Goal: Task Accomplishment & Management: Use online tool/utility

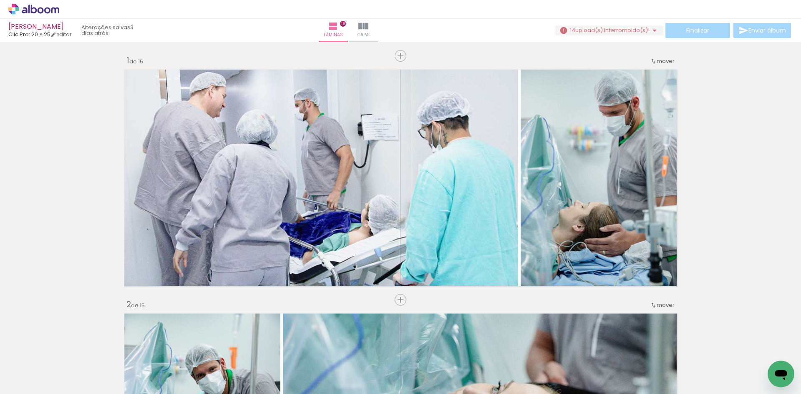
scroll to position [3298, 0]
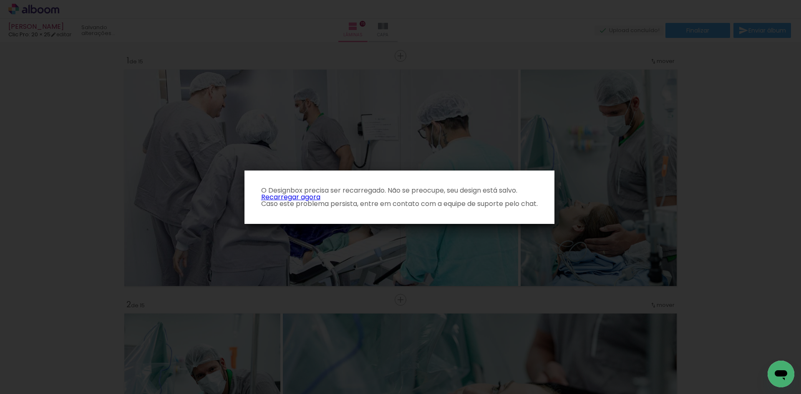
scroll to position [3298, 0]
